Goal: Use online tool/utility: Utilize a website feature to perform a specific function

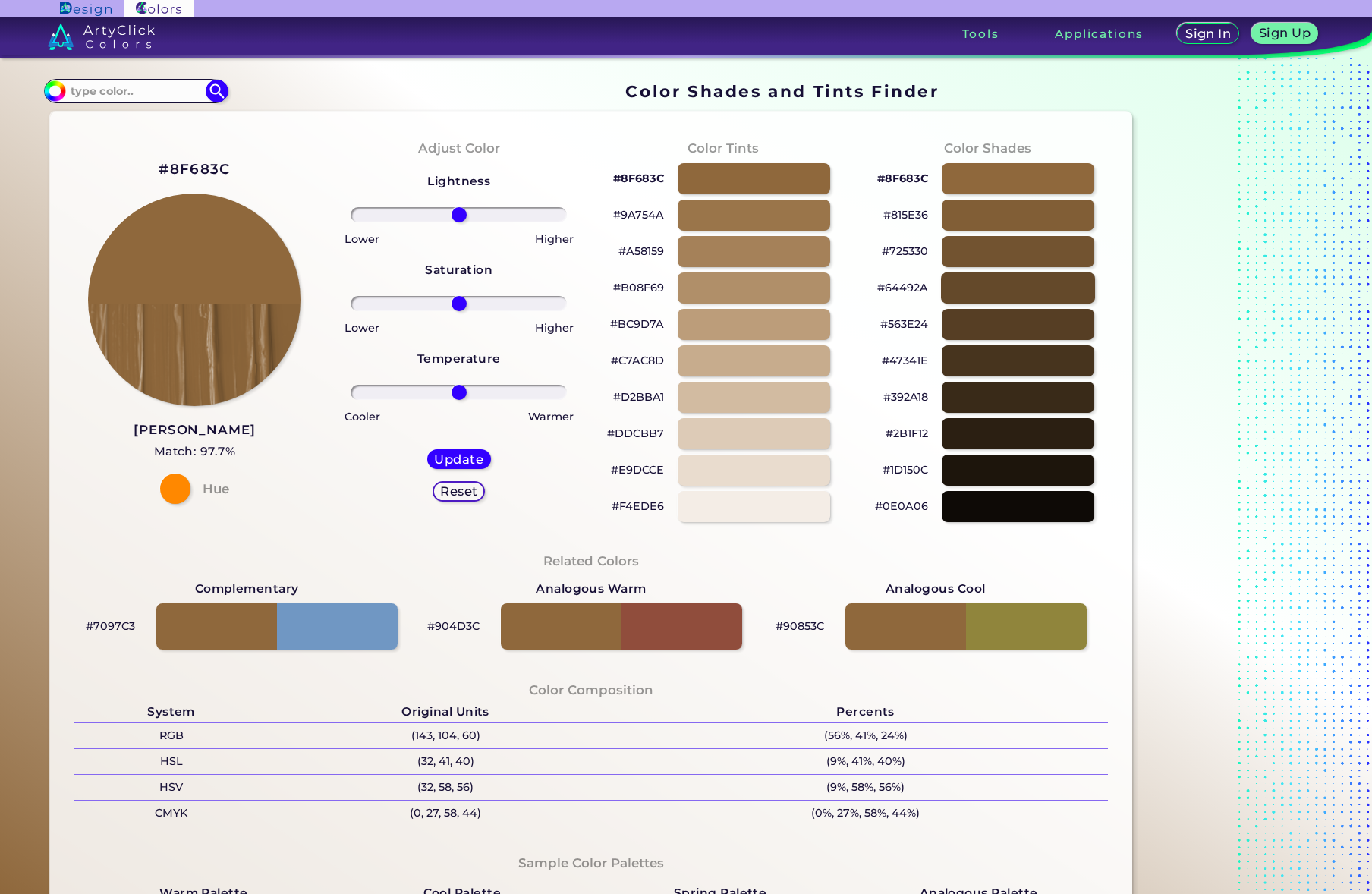
click at [1008, 291] on div at bounding box center [1018, 288] width 154 height 31
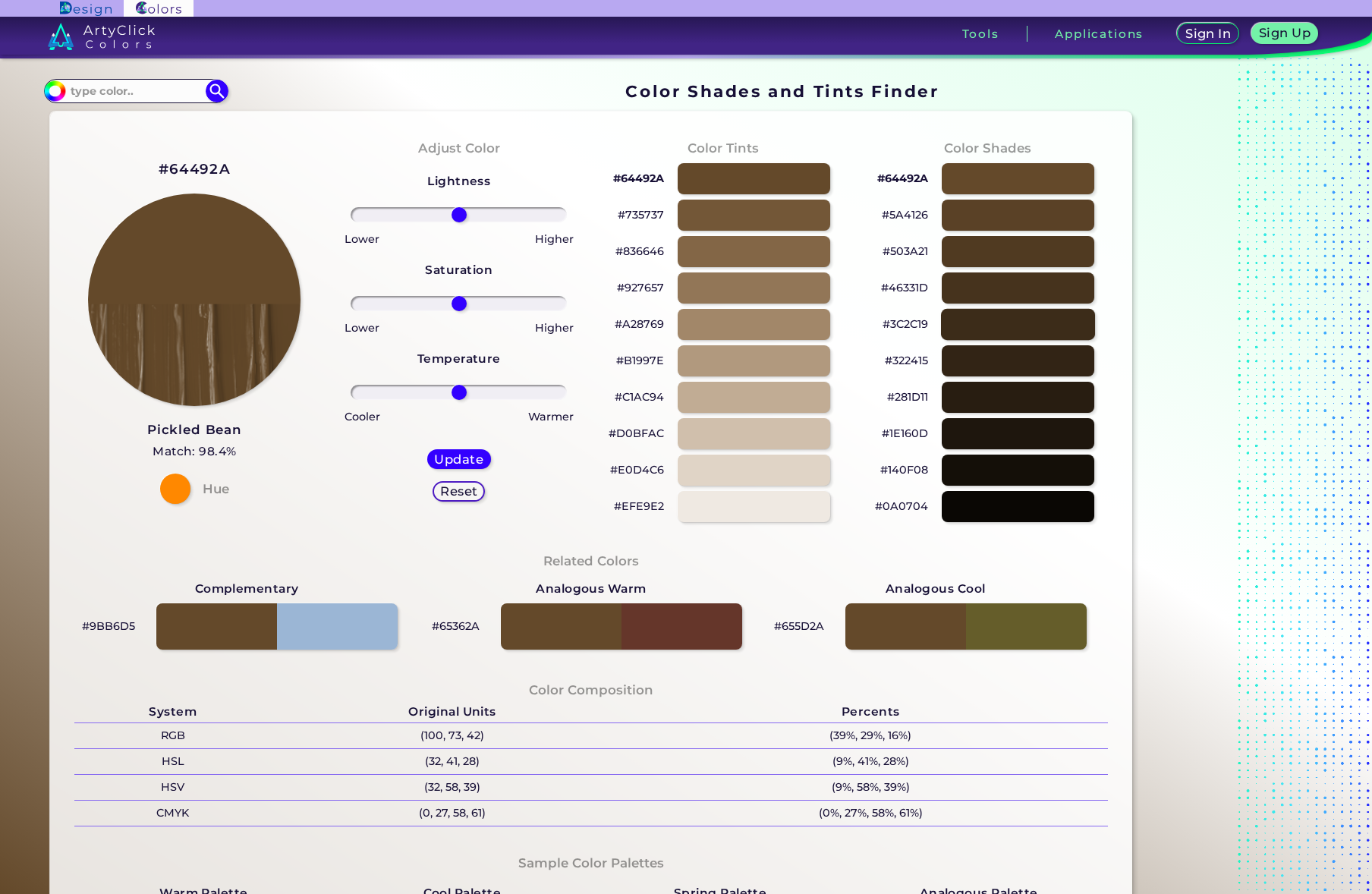
click at [1024, 321] on div at bounding box center [1018, 324] width 154 height 31
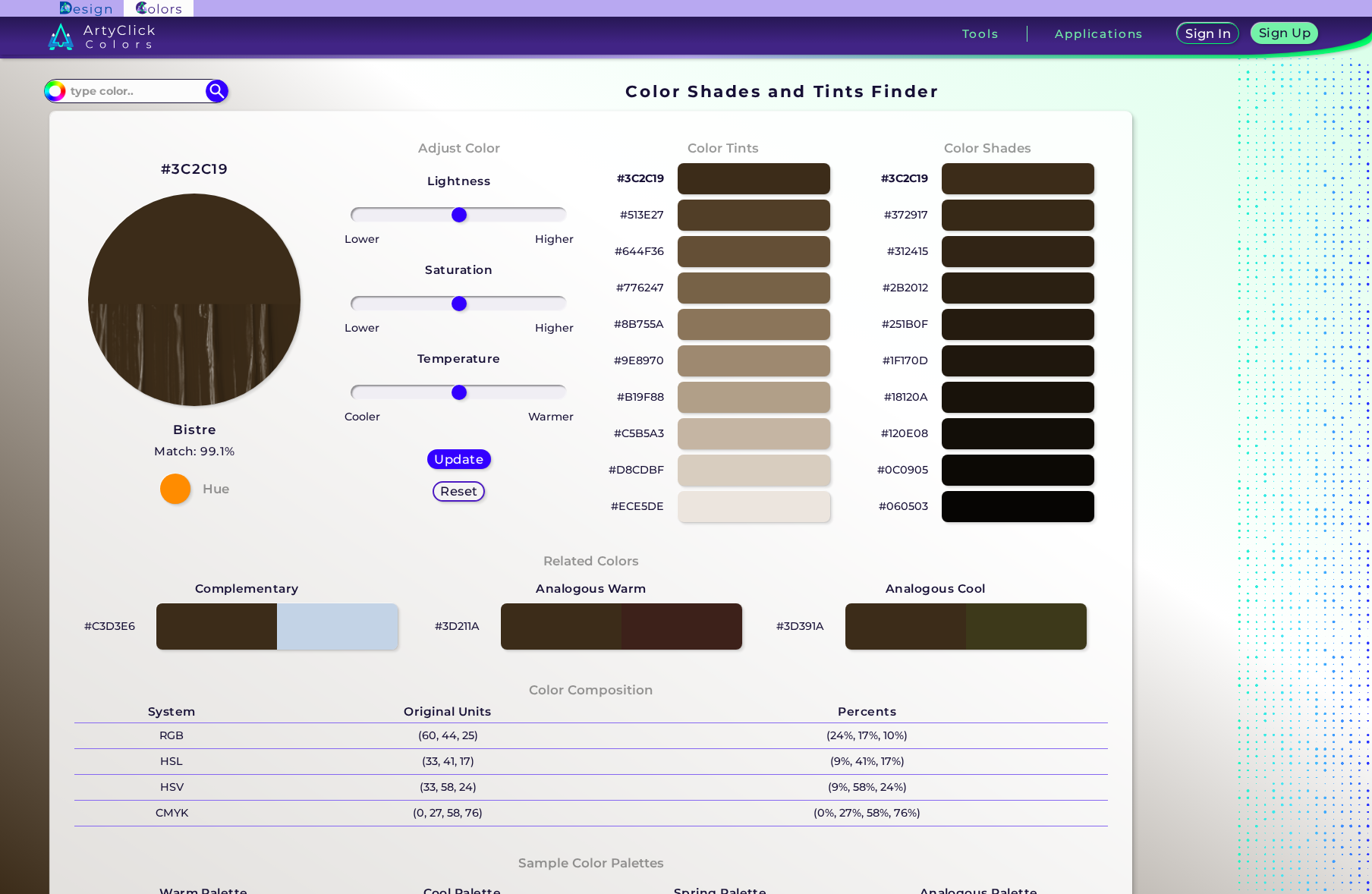
click at [721, 234] on div "#644F36" at bounding box center [723, 251] width 240 height 37
click at [728, 213] on div at bounding box center [754, 215] width 154 height 31
type input "#513e27"
